Goal: Information Seeking & Learning: Find specific fact

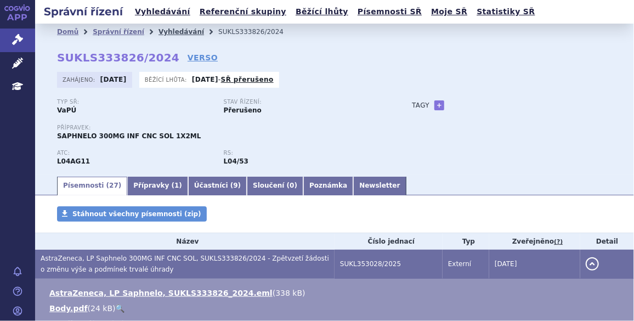
click at [164, 31] on link "Vyhledávání" at bounding box center [180, 32] width 45 height 8
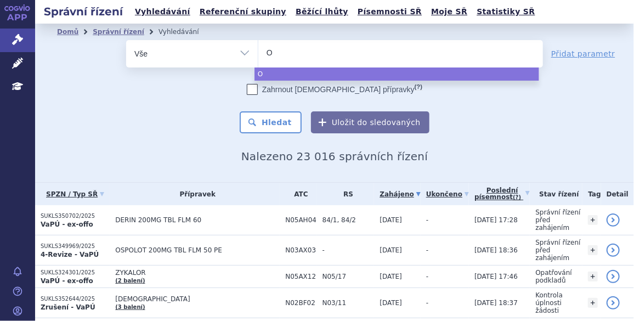
type input "Om"
type input "Omjj"
type input "Omjja"
type input "Omjjara"
select select "Omjjara"
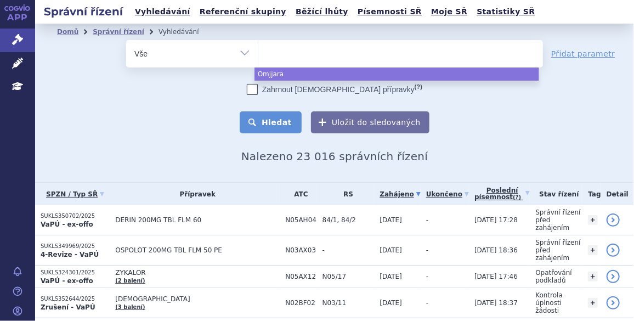
click at [281, 121] on button "Hledat" at bounding box center [270, 122] width 62 height 22
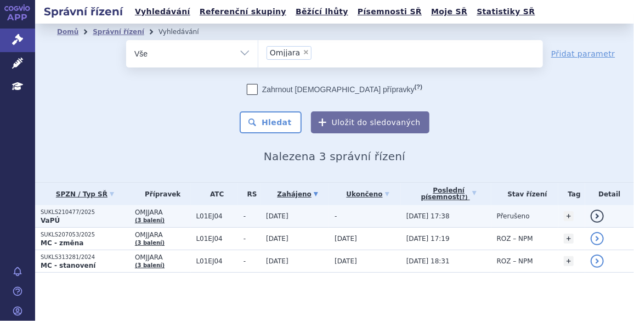
click at [74, 208] on p "SUKLS210477/2025" at bounding box center [85, 212] width 89 height 8
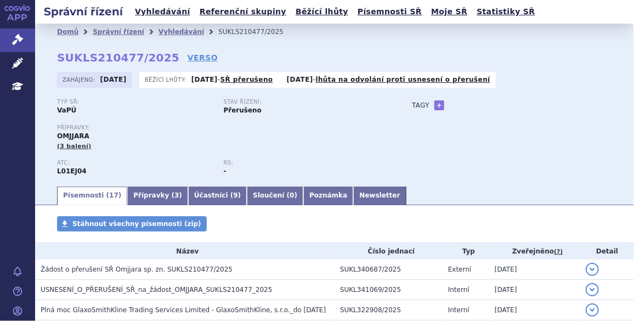
scroll to position [33, 0]
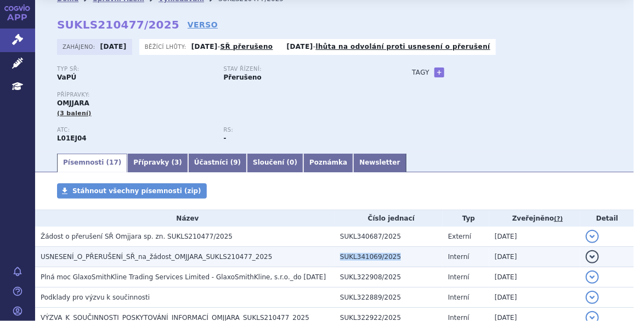
drag, startPoint x: 333, startPoint y: 256, endPoint x: 388, endPoint y: 258, distance: 55.4
click at [388, 258] on td "SUKL341069/2025" at bounding box center [388, 257] width 108 height 20
copy td "SUKL341069/2025"
click at [169, 257] on span "USNESENÍ_O_PŘERUŠENÍ_SŘ_na_žádost_OMJJARA_SUKLS210477_2025" at bounding box center [156, 257] width 231 height 8
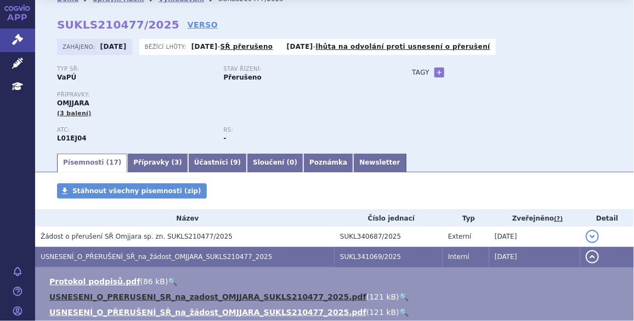
click at [136, 298] on link "USNESENI_O_PRERUSENI_SR_na_zadost_OMJJARA_SUKLS210477_2025.pdf" at bounding box center [207, 296] width 317 height 9
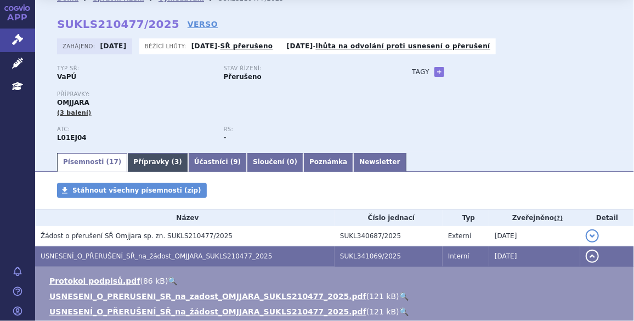
scroll to position [0, 0]
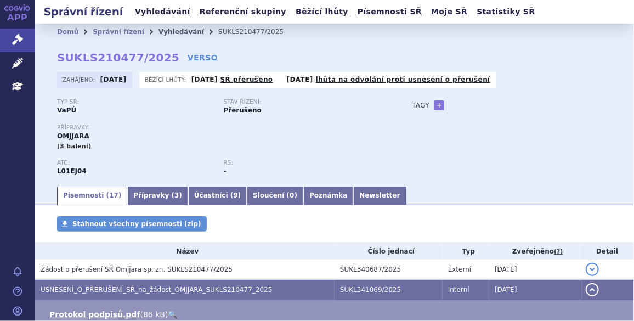
click at [158, 29] on link "Vyhledávání" at bounding box center [180, 32] width 45 height 8
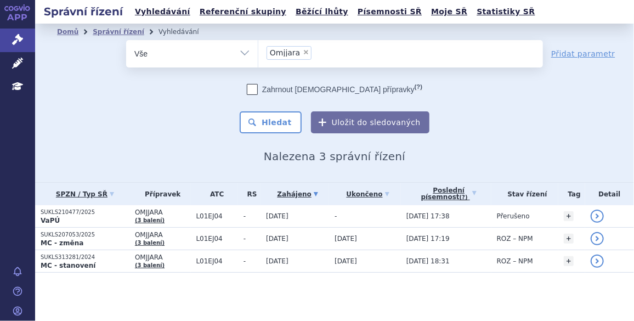
click at [303, 51] on span "×" at bounding box center [306, 52] width 7 height 7
click at [258, 51] on select "Omjjara" at bounding box center [258, 52] width 1 height 27
select select
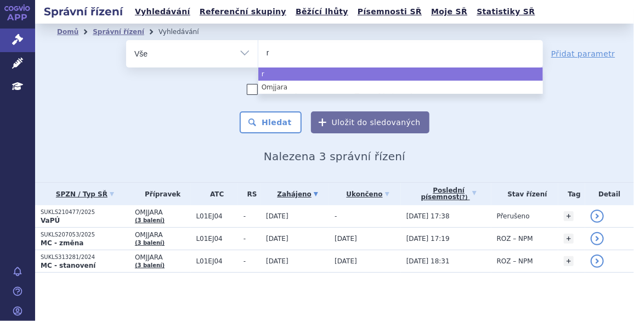
type input "re"
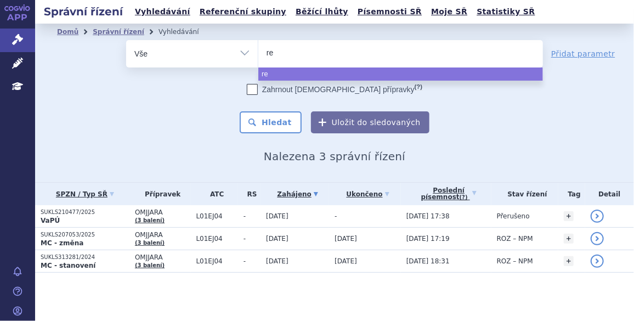
type input "rek"
type input "rekam"
type input "rekamb"
type input "rekamby"
type input "rekambys"
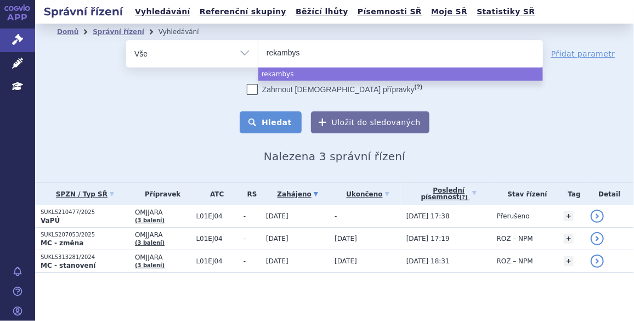
select select "rekambys"
click at [300, 118] on button "Hledat" at bounding box center [270, 122] width 62 height 22
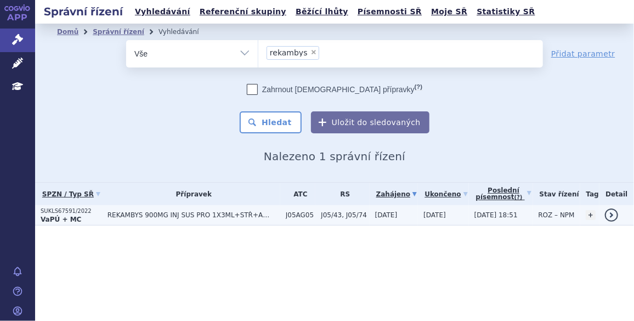
click at [132, 210] on td "REKAMBYS 900MG INJ SUS PRO 1X3ML+STŘ+AD+1J" at bounding box center [191, 215] width 178 height 20
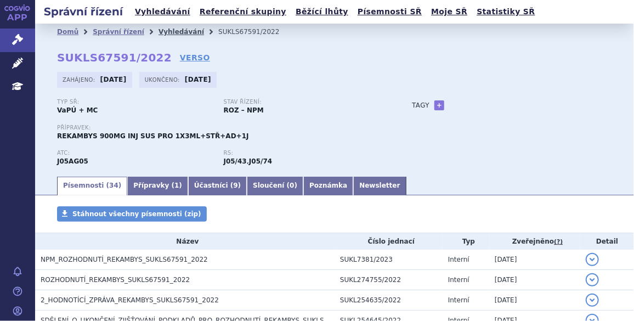
click at [158, 30] on link "Vyhledávání" at bounding box center [180, 32] width 45 height 8
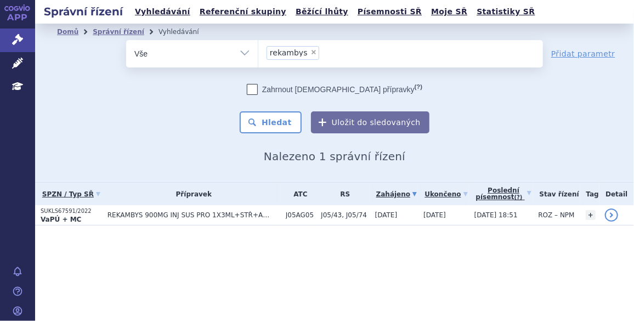
click at [310, 52] on span "×" at bounding box center [313, 52] width 7 height 7
click at [258, 52] on select "rekambys" at bounding box center [258, 52] width 1 height 27
select select
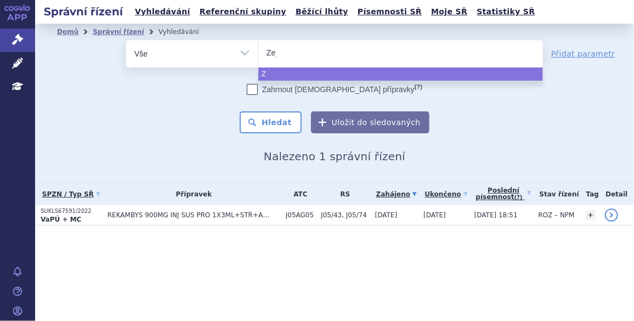
type input "Zeju"
type input "[MEDICAL_DATA]"
select select "[MEDICAL_DATA]"
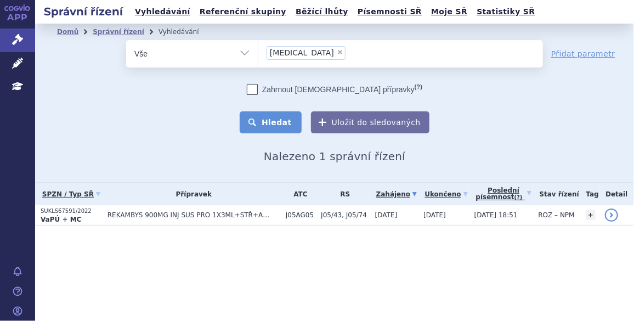
click at [281, 116] on button "Hledat" at bounding box center [270, 122] width 62 height 22
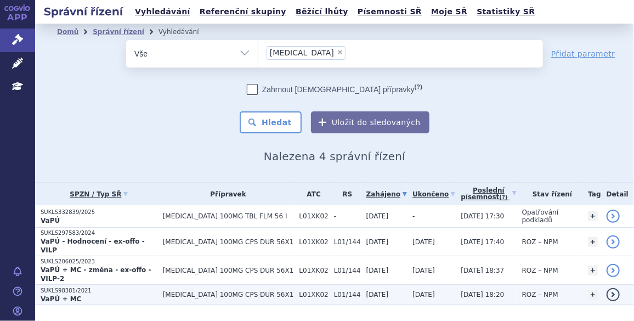
click at [67, 287] on p "SUKLS98381/2021" at bounding box center [99, 291] width 117 height 8
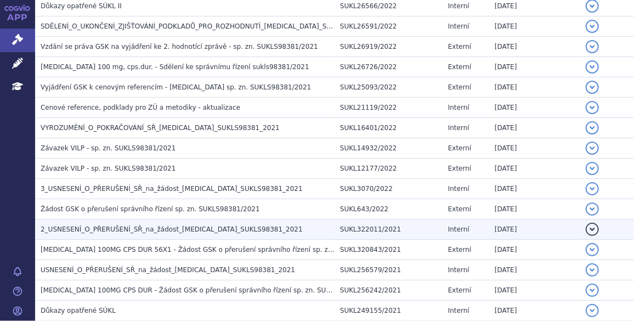
scroll to position [431, 0]
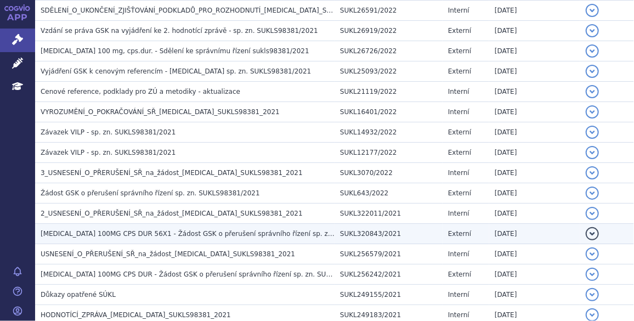
click at [133, 230] on span "[MEDICAL_DATA] 100MG CPS DUR 56X1 - Žádost GSK o přerušení správního řízení sp.…" at bounding box center [219, 234] width 356 height 8
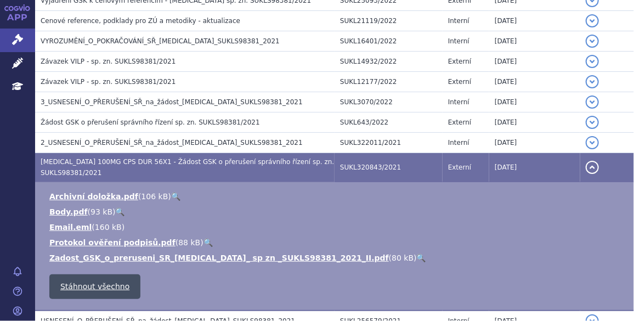
scroll to position [515, 0]
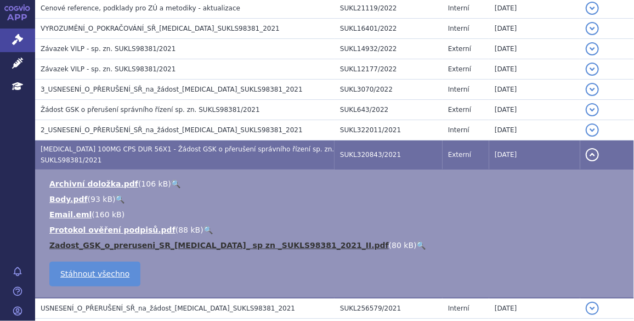
click at [123, 241] on link "Zadost_GSK_o_preruseni_SR_[MEDICAL_DATA]_ sp zn _SUKLS98381_2021_II.pdf" at bounding box center [218, 245] width 339 height 9
